Goal: Check status: Check status

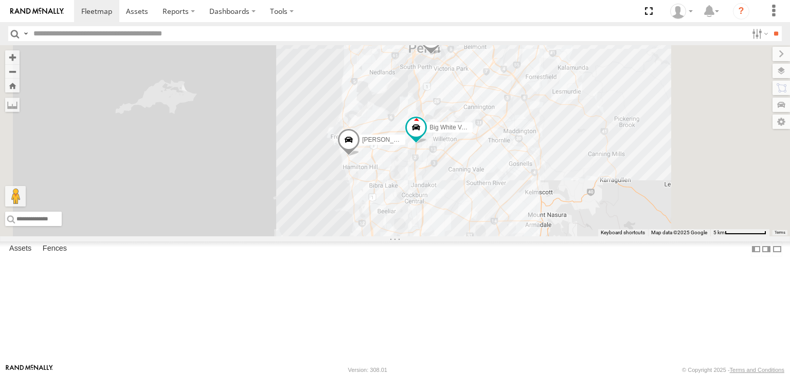
click at [0, 0] on span at bounding box center [0, 0] width 0 height 0
click at [0, 0] on div "[PERSON_NAME] V9 All Assets" at bounding box center [0, 0] width 0 height 0
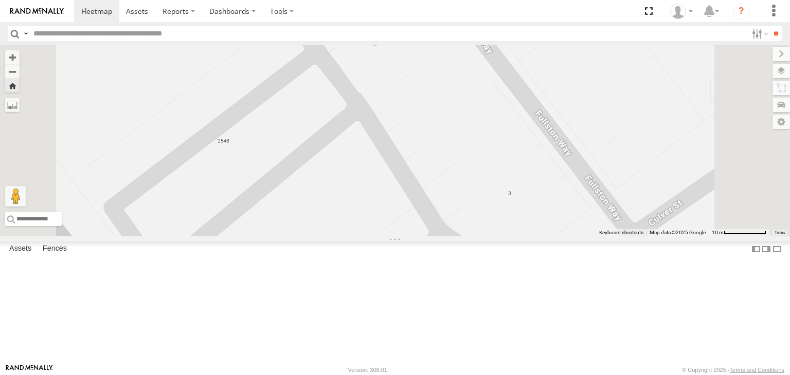
click at [782, 78] on div "[PERSON_NAME] V9" at bounding box center [395, 140] width 790 height 191
click at [781, 77] on label at bounding box center [771, 71] width 38 height 14
click at [0, 0] on span "Basemaps" at bounding box center [0, 0] width 0 height 0
click at [0, 0] on span "Satellite + Roadmap" at bounding box center [0, 0] width 0 height 0
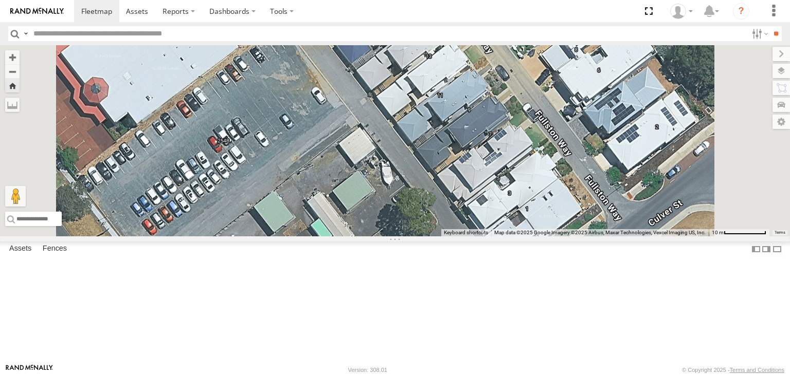
click at [577, 146] on div "[PERSON_NAME] V9" at bounding box center [395, 140] width 790 height 191
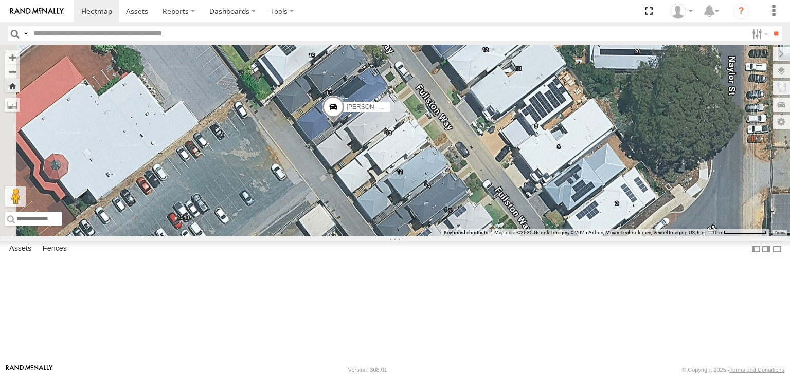
drag, startPoint x: 527, startPoint y: 150, endPoint x: 416, endPoint y: 255, distance: 153.8
click at [487, 228] on div "[PERSON_NAME] V9" at bounding box center [395, 140] width 790 height 191
drag, startPoint x: 275, startPoint y: 319, endPoint x: 553, endPoint y: 154, distance: 323.6
click at [553, 154] on div "[PERSON_NAME] V9 To activate drag with keyboard, press Alt + Enter. Once in key…" at bounding box center [395, 140] width 790 height 191
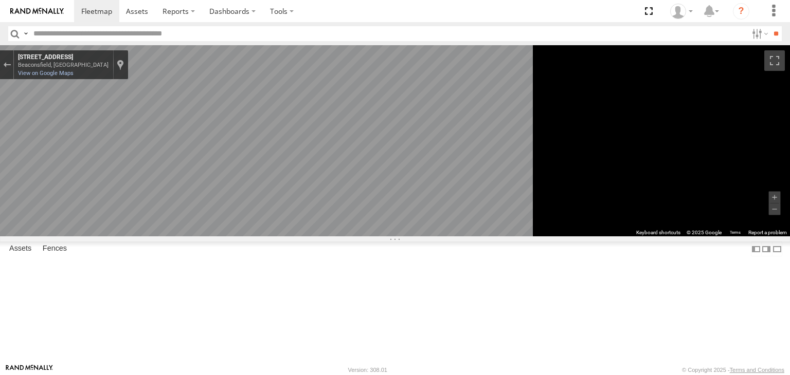
click at [0, 0] on div "All Assets" at bounding box center [0, 0] width 0 height 0
click at [11, 65] on div "Exit the Street View" at bounding box center [7, 65] width 8 height 6
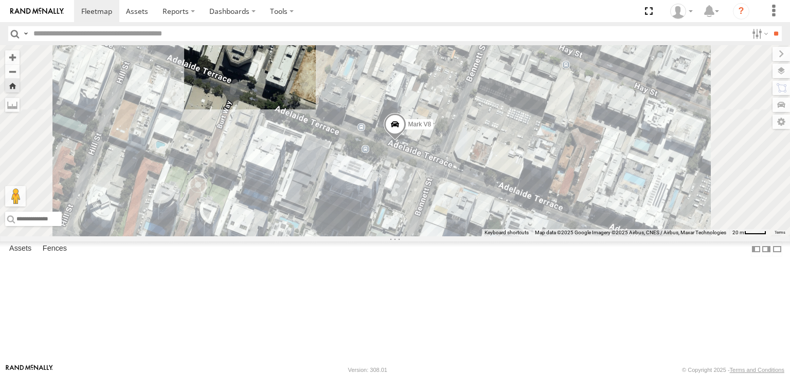
click at [0, 0] on div "Mark V8" at bounding box center [0, 0] width 0 height 0
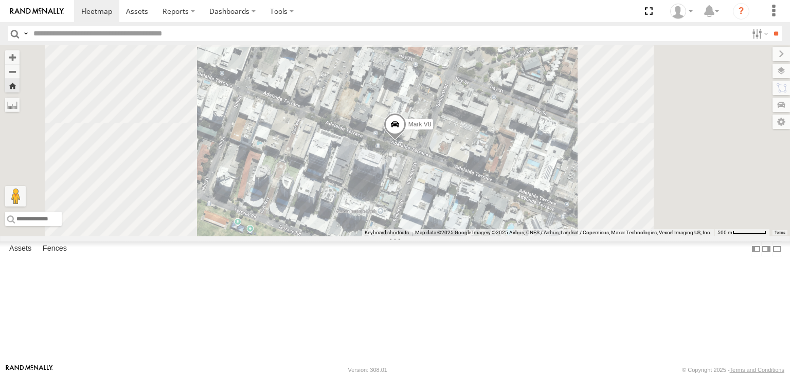
click at [0, 0] on div "Mark V8" at bounding box center [0, 0] width 0 height 0
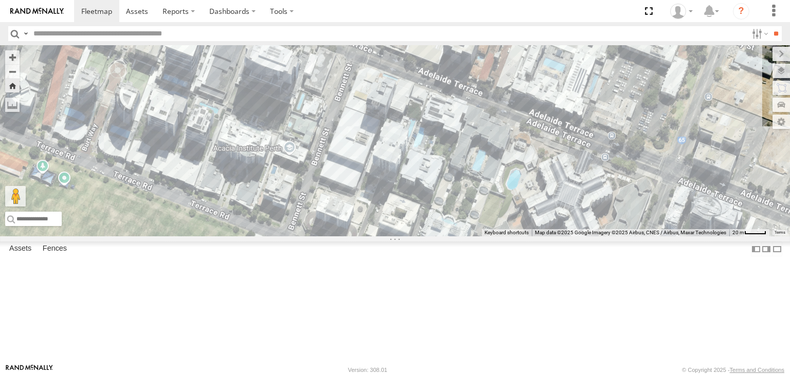
drag, startPoint x: 608, startPoint y: 235, endPoint x: 526, endPoint y: 117, distance: 143.7
click at [526, 117] on div "Mark V8 Loading..." at bounding box center [395, 140] width 790 height 191
